Goal: Task Accomplishment & Management: Use online tool/utility

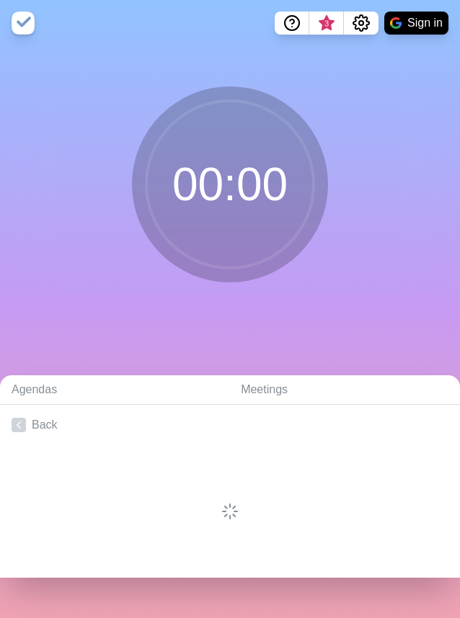
drag, startPoint x: 206, startPoint y: 220, endPoint x: 219, endPoint y: 211, distance: 15.6
click at [206, 220] on circle at bounding box center [229, 184] width 167 height 167
click at [402, 28] on button "Sign in" at bounding box center [416, 23] width 64 height 23
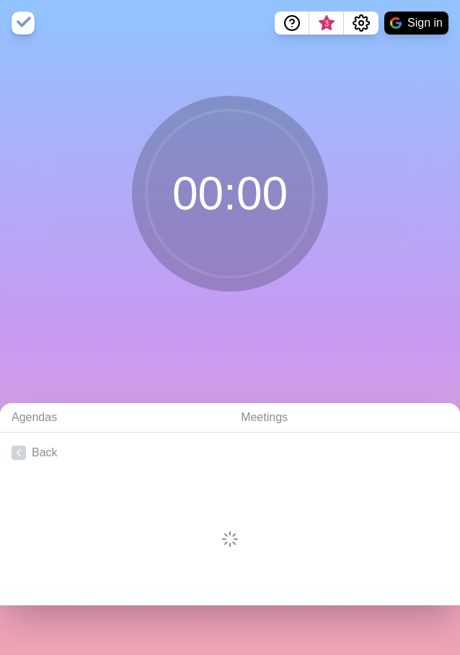
click at [399, 175] on div "00 : 00" at bounding box center [230, 199] width 460 height 207
click at [197, 186] on circle at bounding box center [229, 193] width 167 height 167
click at [424, 27] on button "Sign in" at bounding box center [416, 23] width 64 height 23
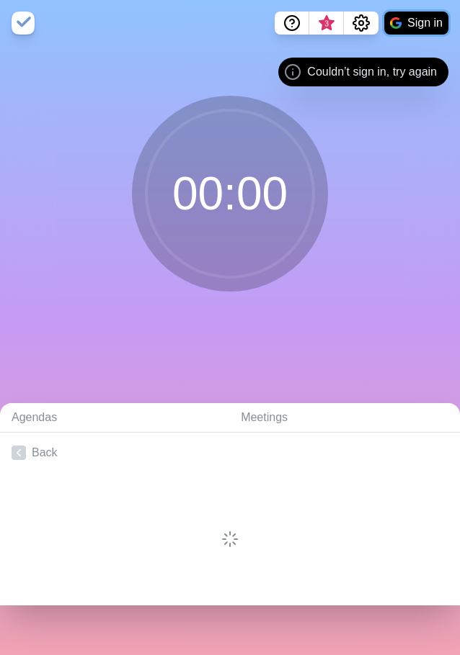
click at [405, 20] on button "Sign in" at bounding box center [416, 23] width 64 height 23
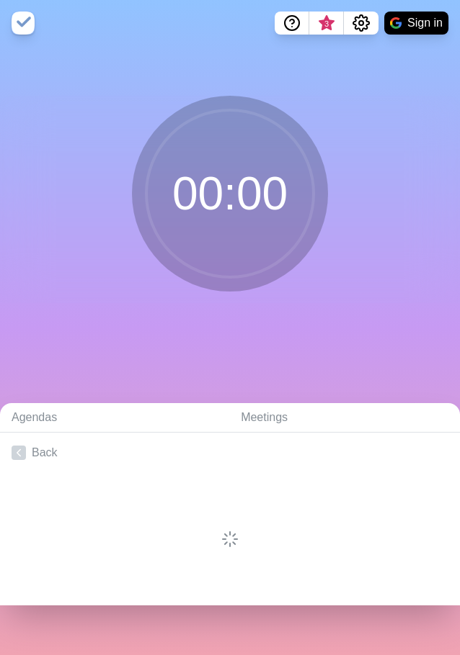
drag, startPoint x: 155, startPoint y: 318, endPoint x: 149, endPoint y: 331, distance: 14.2
click at [155, 318] on div "00 : 00" at bounding box center [230, 200] width 460 height 308
click at [197, 341] on div "00 : 00" at bounding box center [230, 200] width 460 height 308
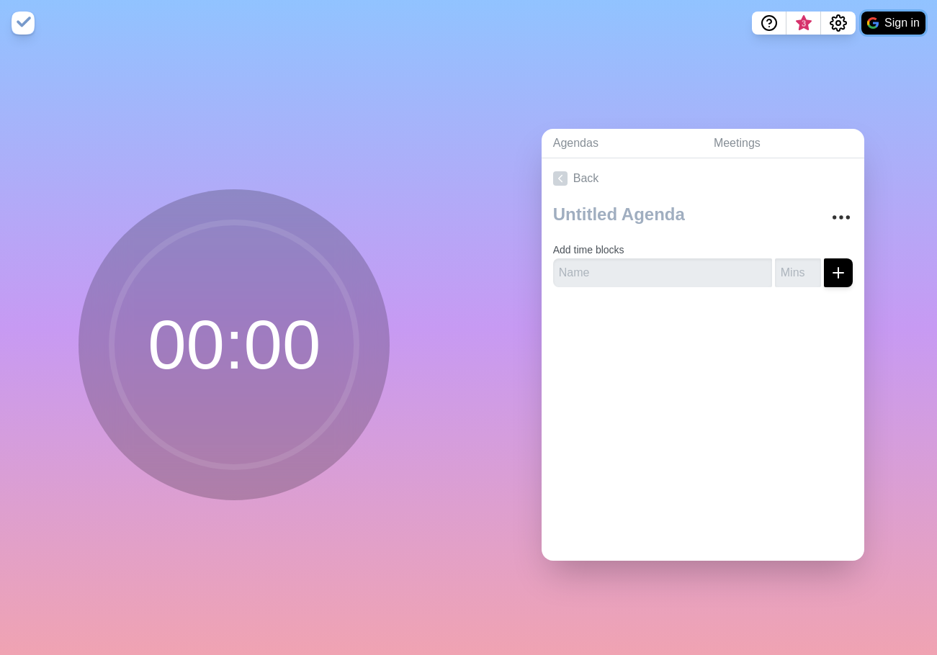
click at [890, 19] on button "Sign in" at bounding box center [893, 23] width 64 height 23
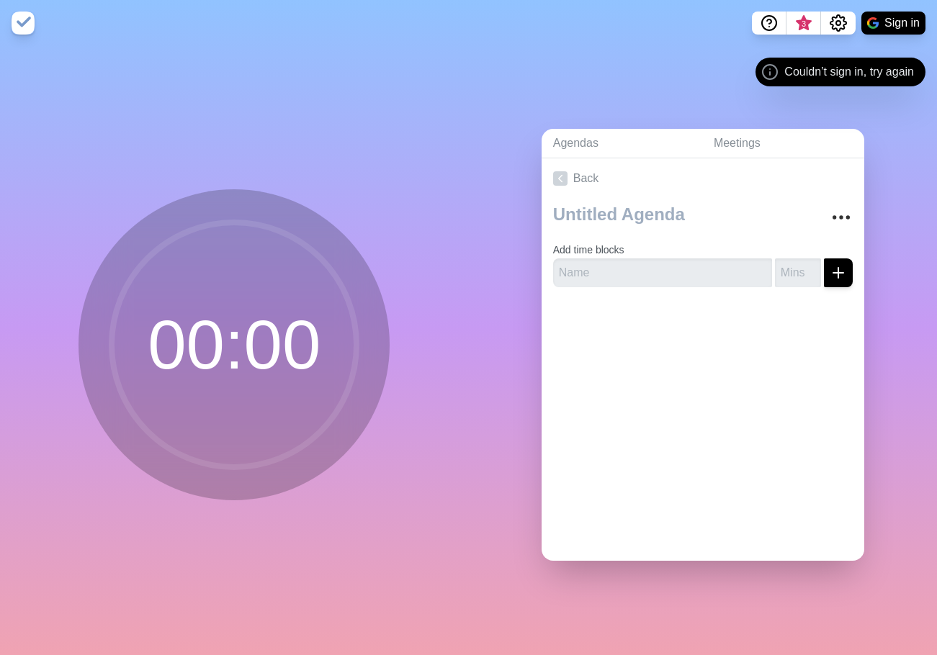
drag, startPoint x: 37, startPoint y: 26, endPoint x: 24, endPoint y: 26, distance: 13.7
click at [37, 27] on nav "3 Sign in" at bounding box center [468, 23] width 937 height 46
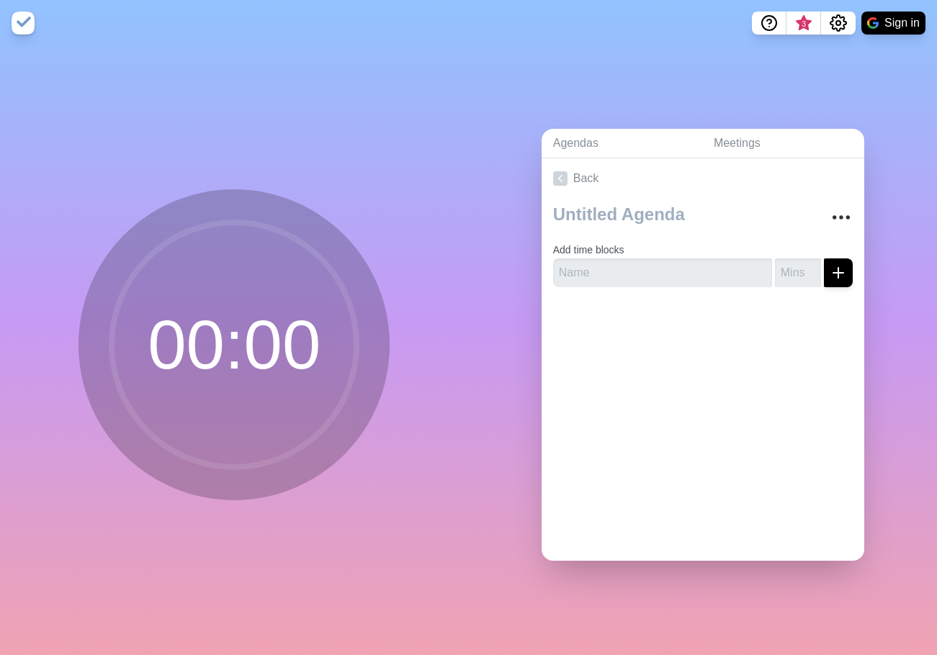
click at [17, 26] on img at bounding box center [23, 23] width 23 height 23
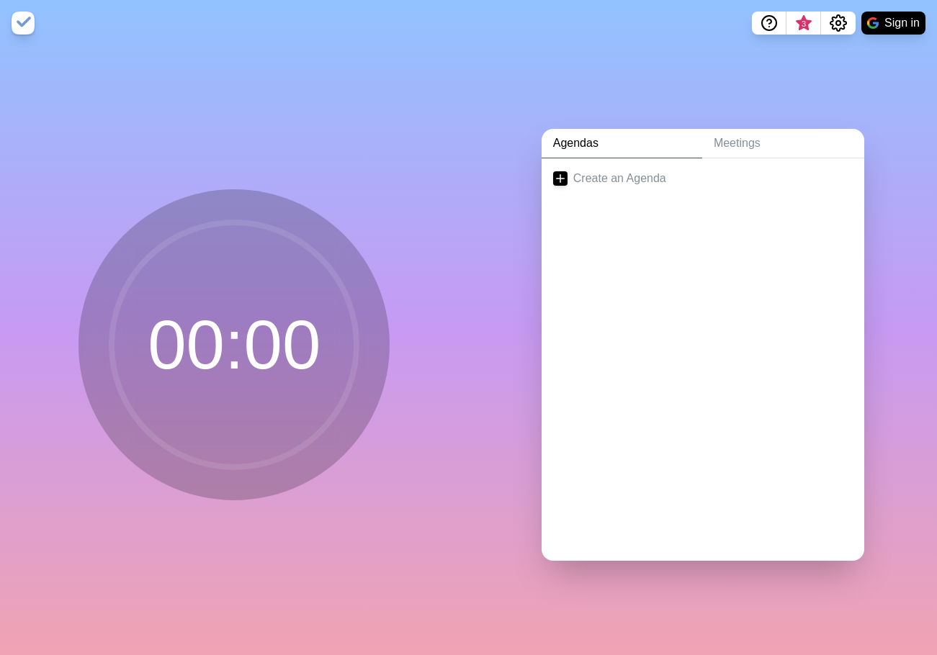
click at [18, 17] on img at bounding box center [23, 23] width 23 height 23
click at [845, 24] on icon "Settings" at bounding box center [839, 23] width 16 height 16
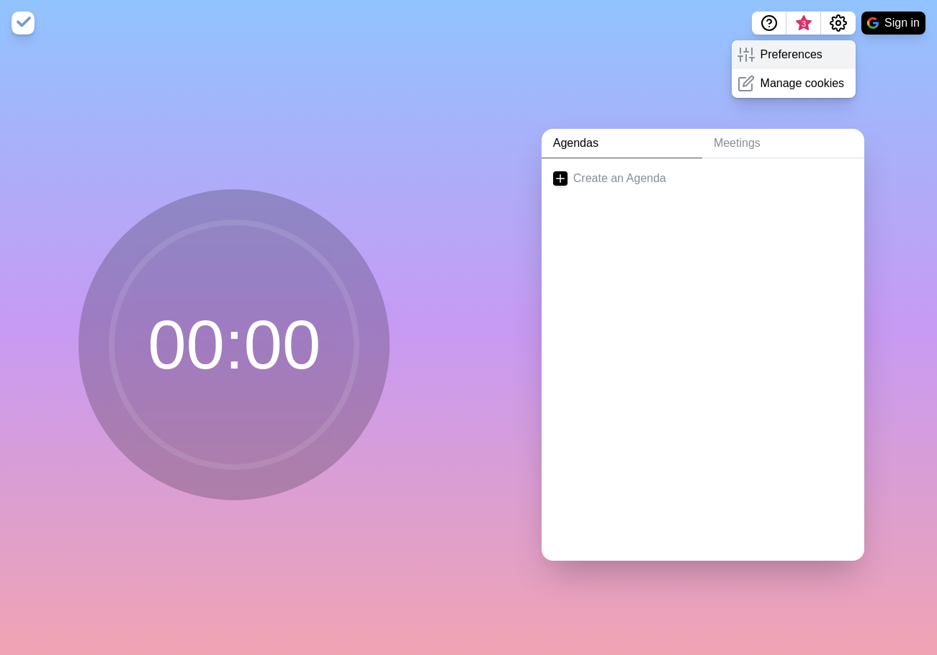
click at [806, 59] on p "Preferences" at bounding box center [792, 54] width 62 height 17
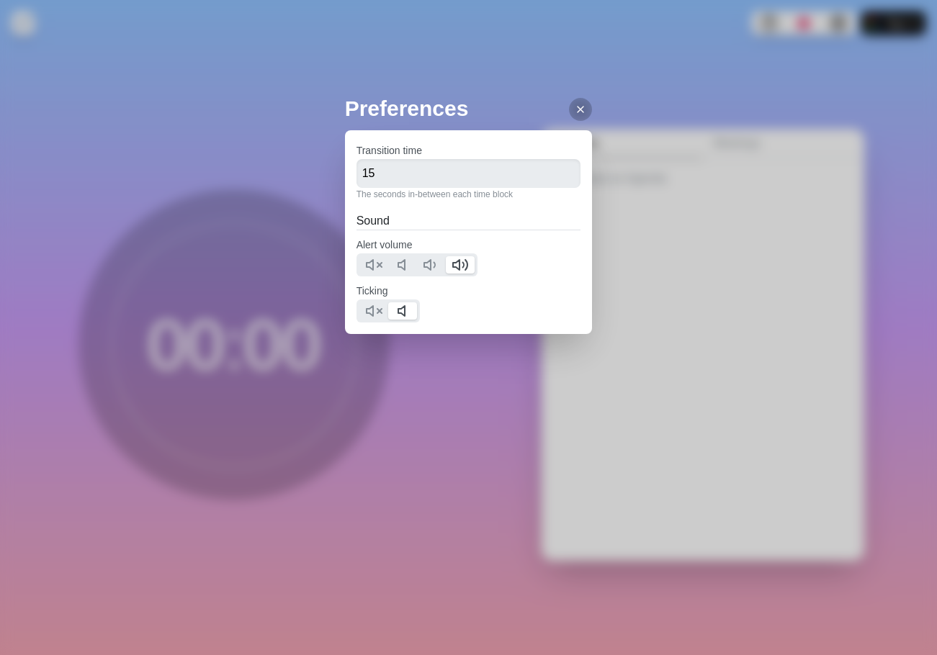
click at [649, 122] on div "Preferences Transition time 15 The seconds in-between each time block Sound Ale…" at bounding box center [468, 327] width 937 height 655
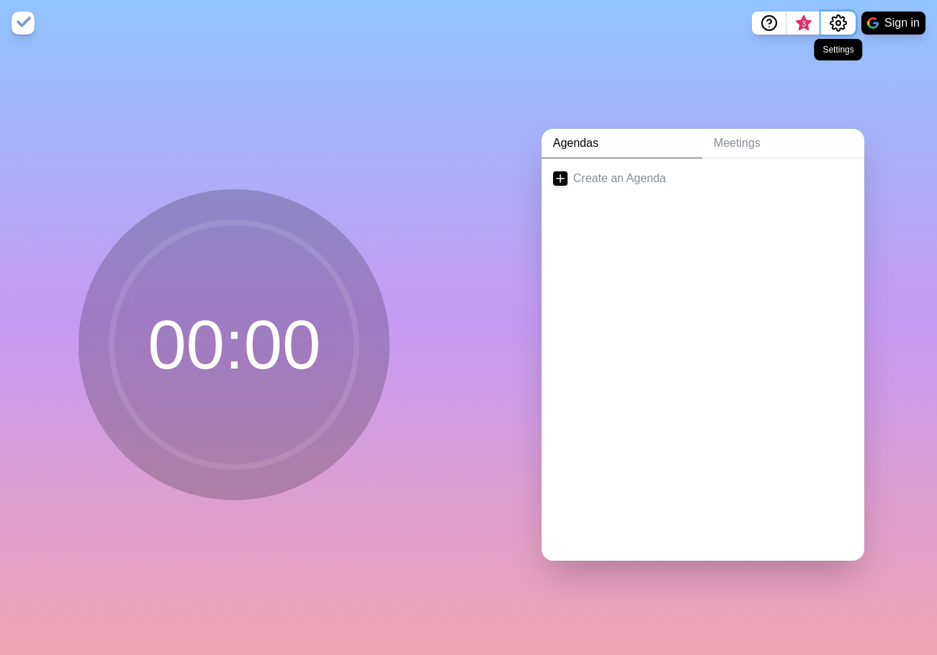
drag, startPoint x: 827, startPoint y: 26, endPoint x: 822, endPoint y: 35, distance: 10.6
click at [828, 27] on button "Settings" at bounding box center [838, 23] width 35 height 23
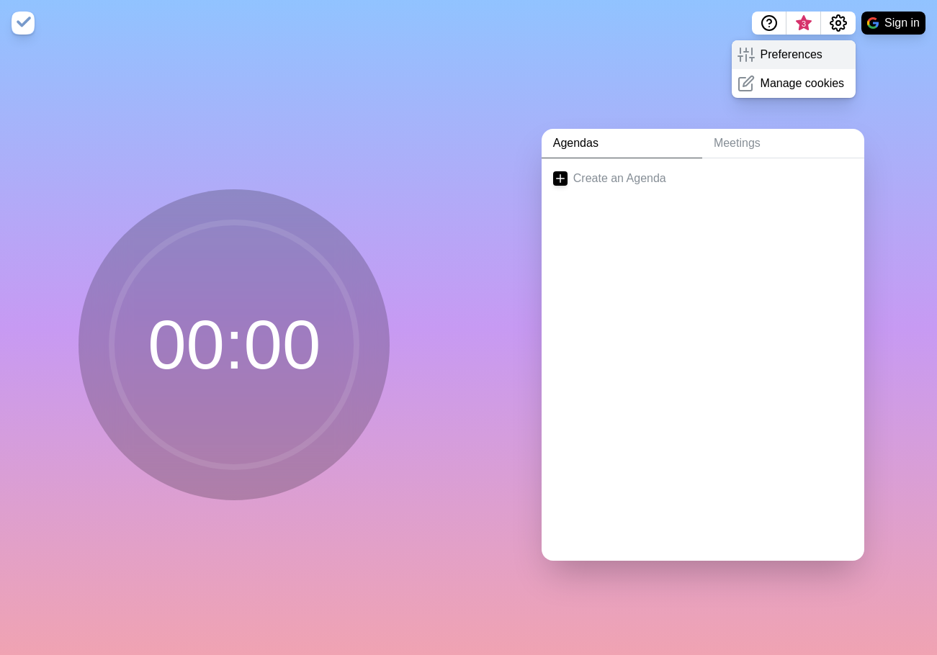
click at [820, 52] on div "Preferences" at bounding box center [794, 54] width 125 height 29
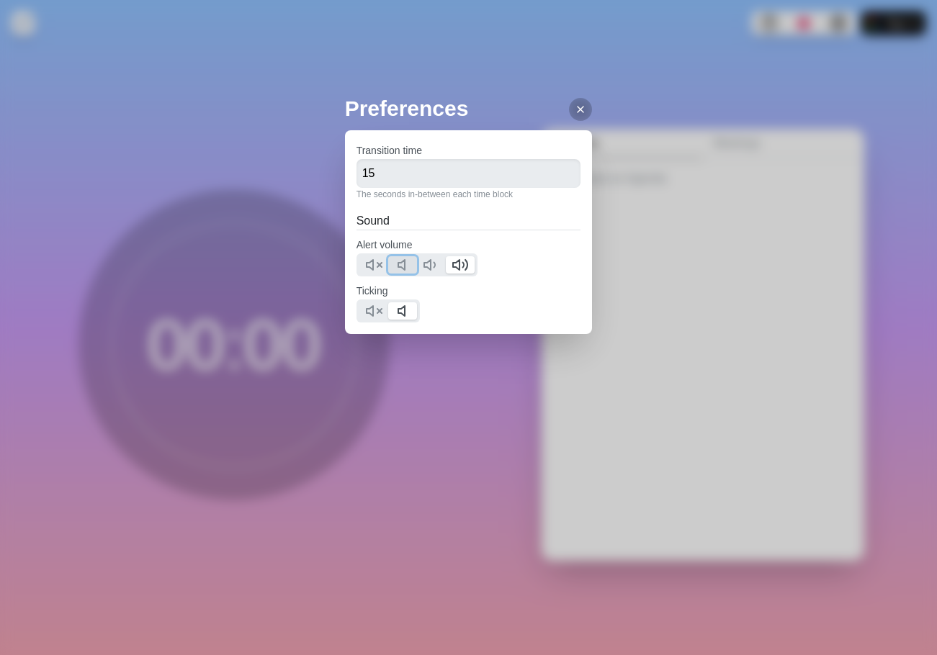
click at [407, 267] on icon at bounding box center [405, 264] width 17 height 17
click at [662, 246] on div "Preferences Transition time 15 The seconds in-between each time block Sound Ale…" at bounding box center [468, 327] width 937 height 655
click at [884, 20] on button "Sign in" at bounding box center [893, 23] width 64 height 23
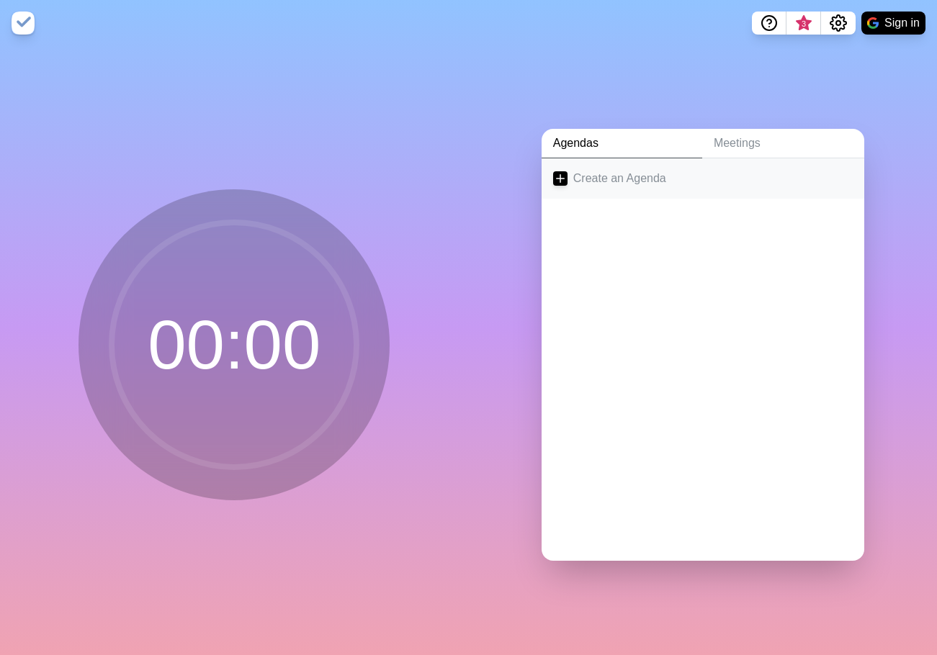
click at [624, 178] on link "Create an Agenda" at bounding box center [703, 178] width 323 height 40
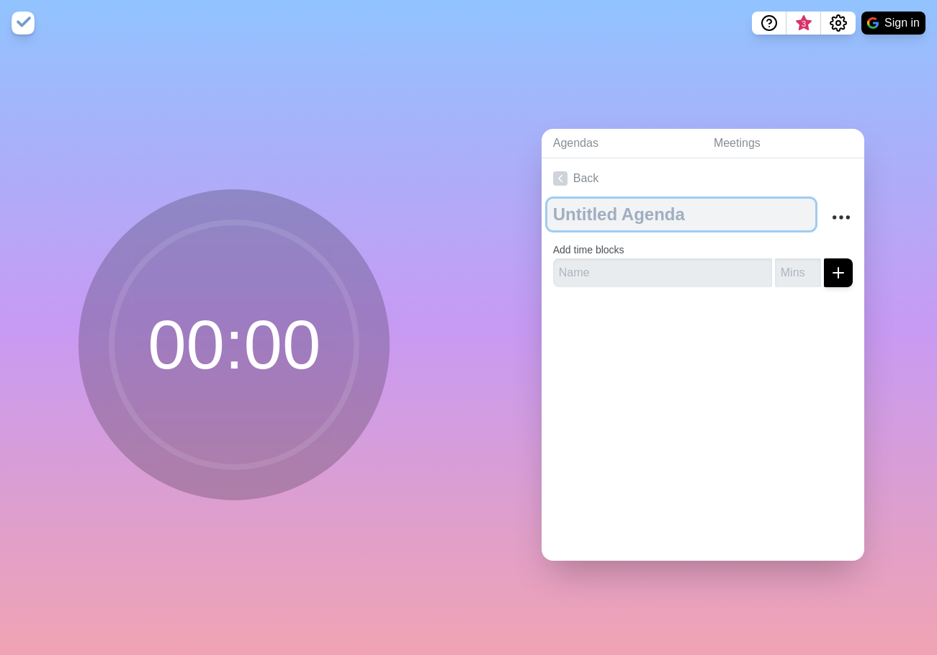
click at [627, 212] on textarea at bounding box center [681, 215] width 268 height 32
type textarea "f"
type textarea "Focus"
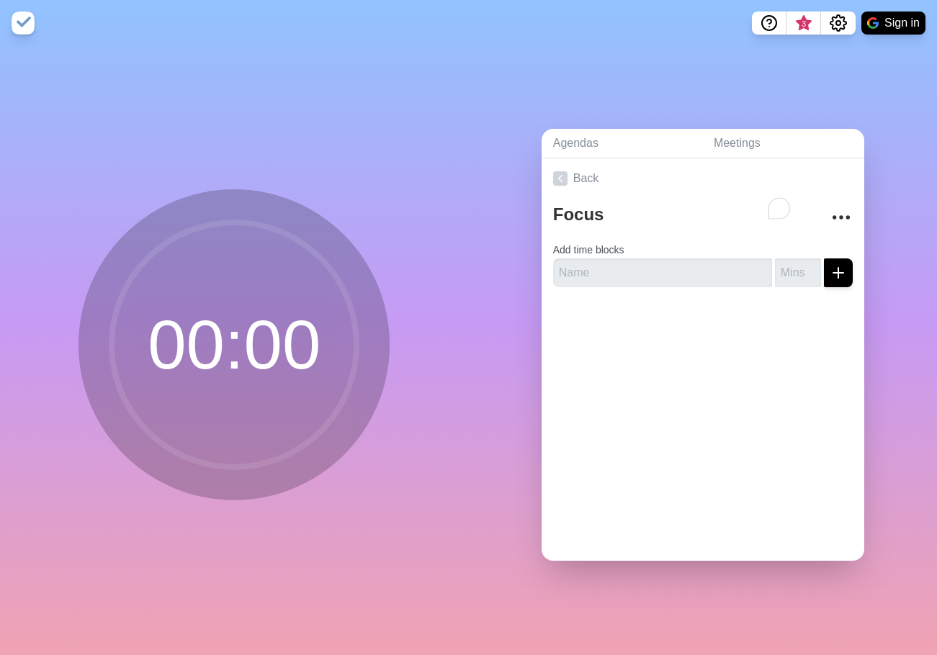
click at [774, 299] on div at bounding box center [703, 328] width 323 height 58
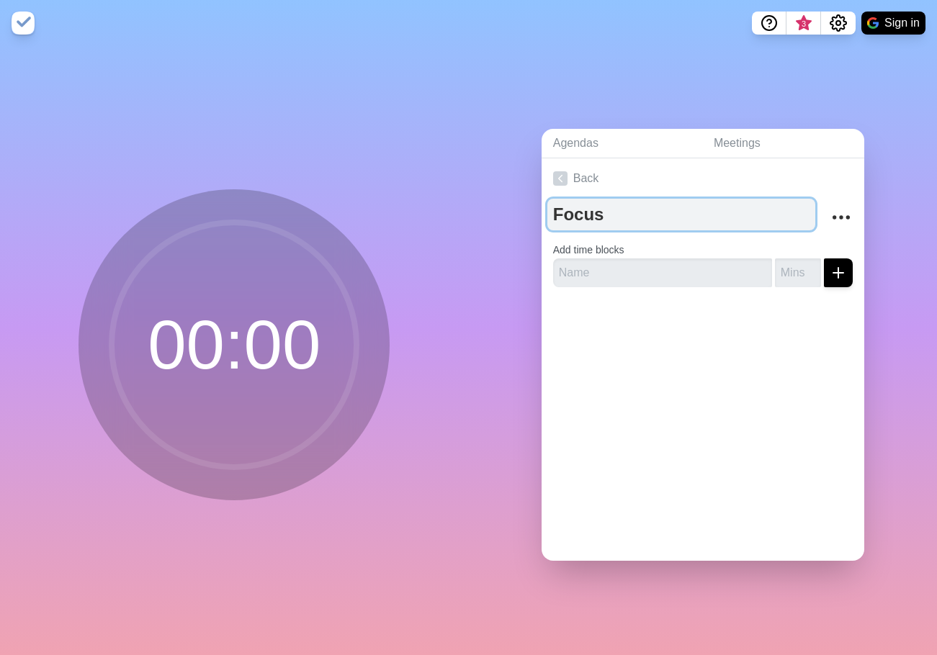
click at [630, 210] on textarea "Focus" at bounding box center [681, 215] width 268 height 32
type textarea "F"
type textarea "Stryker"
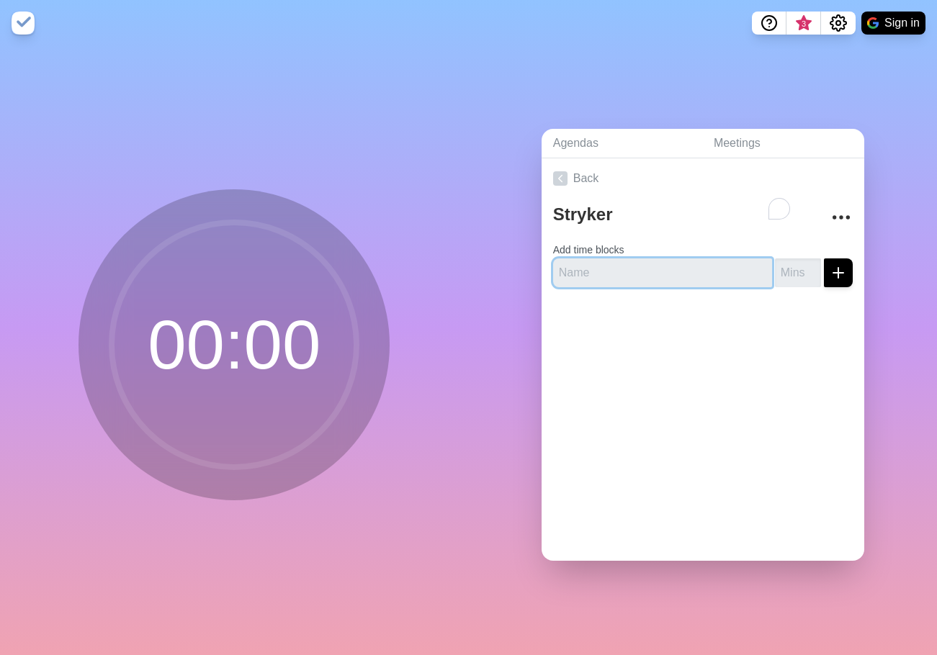
click at [599, 266] on input "text" at bounding box center [662, 273] width 219 height 29
type input "Focus"
click at [776, 266] on input "number" at bounding box center [798, 273] width 46 height 29
type input "30"
click at [833, 272] on button "submit" at bounding box center [838, 273] width 29 height 29
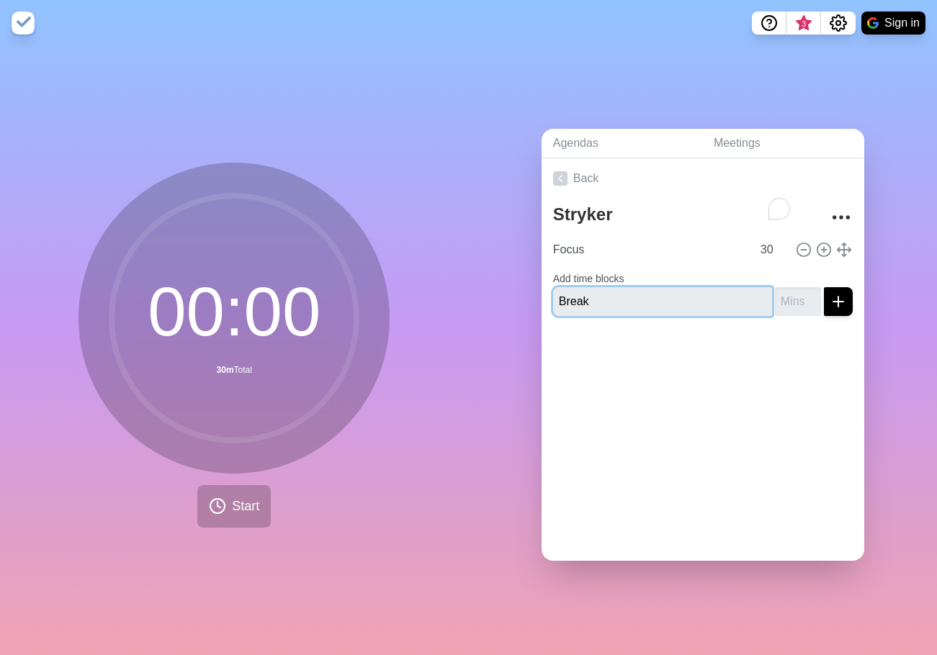
type input "Break"
click at [776, 300] on input "number" at bounding box center [798, 301] width 46 height 29
type input "15"
click at [824, 287] on button "submit" at bounding box center [838, 301] width 29 height 29
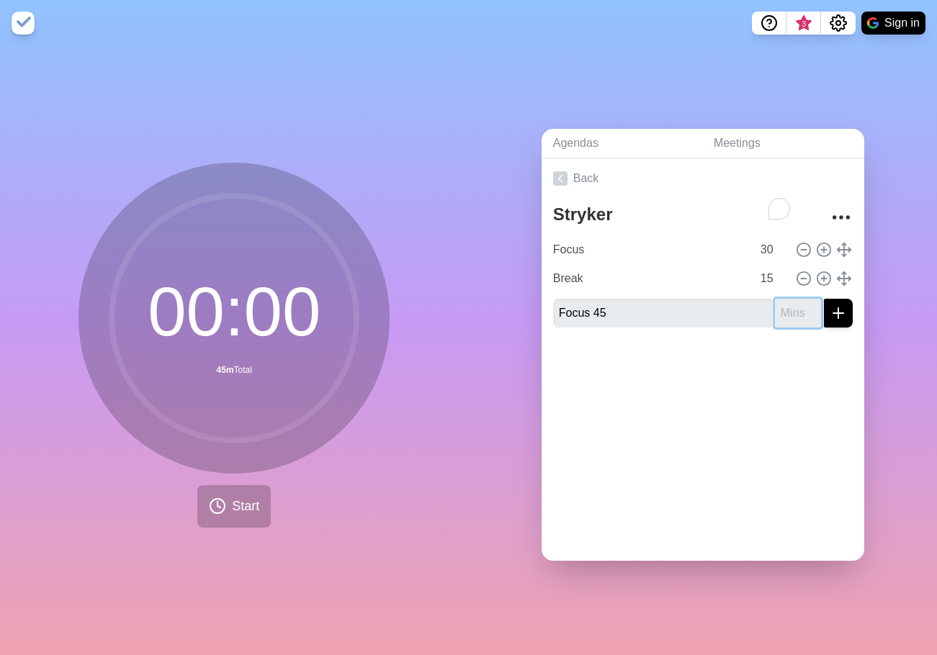
click at [775, 308] on input "number" at bounding box center [798, 313] width 46 height 29
click at [618, 323] on div "Stryker Focus 30 Break 15 Focus 45" at bounding box center [703, 269] width 323 height 140
click at [629, 310] on input "Focus 45" at bounding box center [662, 313] width 219 height 29
type input "Focus"
click at [775, 305] on input "number" at bounding box center [798, 313] width 46 height 29
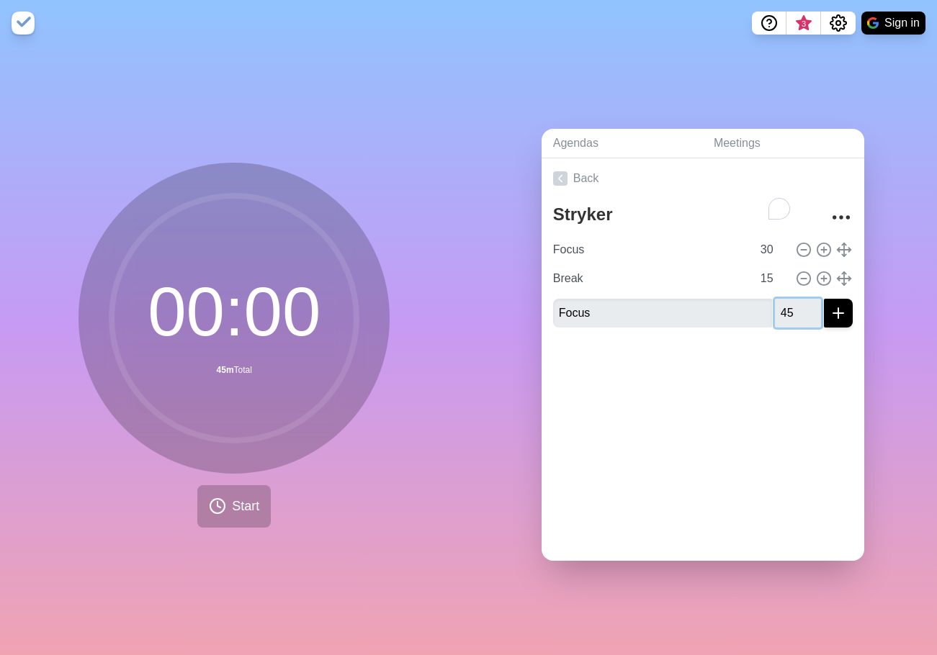
type input "45"
click at [830, 315] on icon "submit" at bounding box center [838, 313] width 17 height 17
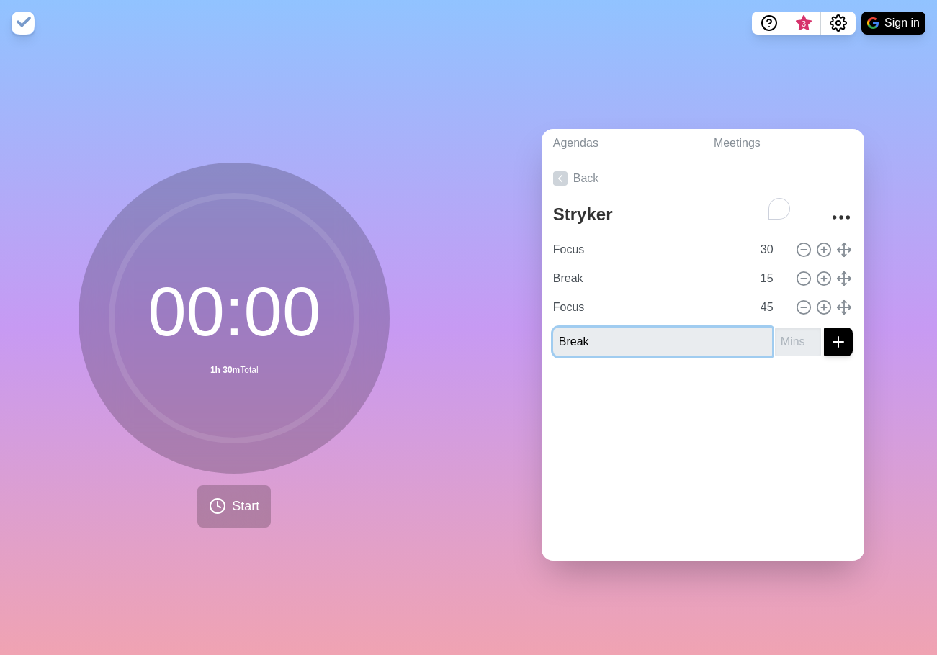
type input "Break"
type input "-1"
click at [795, 342] on input "-1" at bounding box center [798, 342] width 46 height 29
type input "15"
click at [830, 338] on icon "submit" at bounding box center [838, 342] width 17 height 17
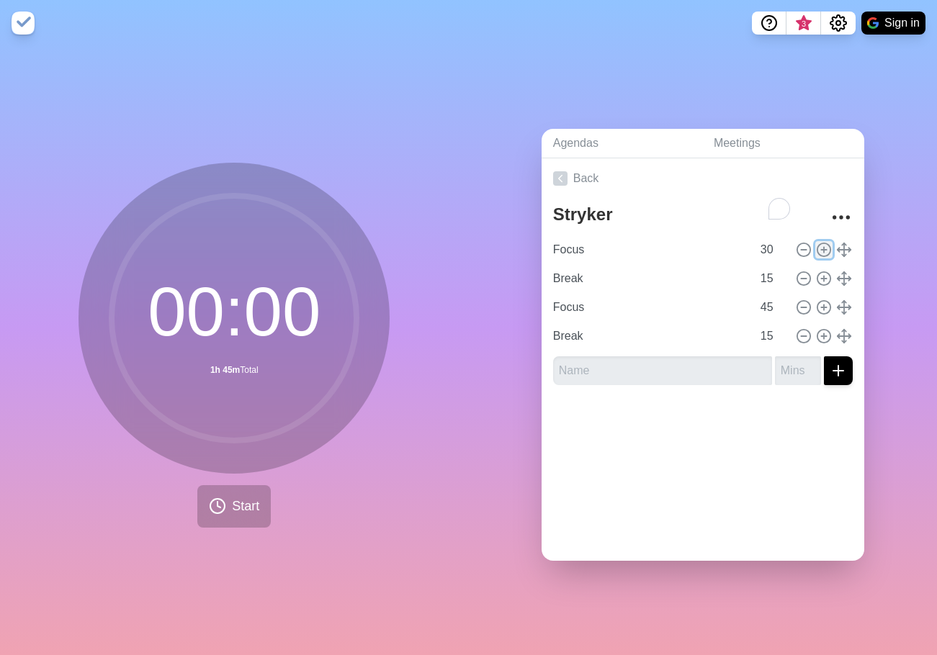
click at [816, 242] on icon at bounding box center [824, 250] width 16 height 16
type input "Focus"
type input "30"
type input "Break"
type input "15"
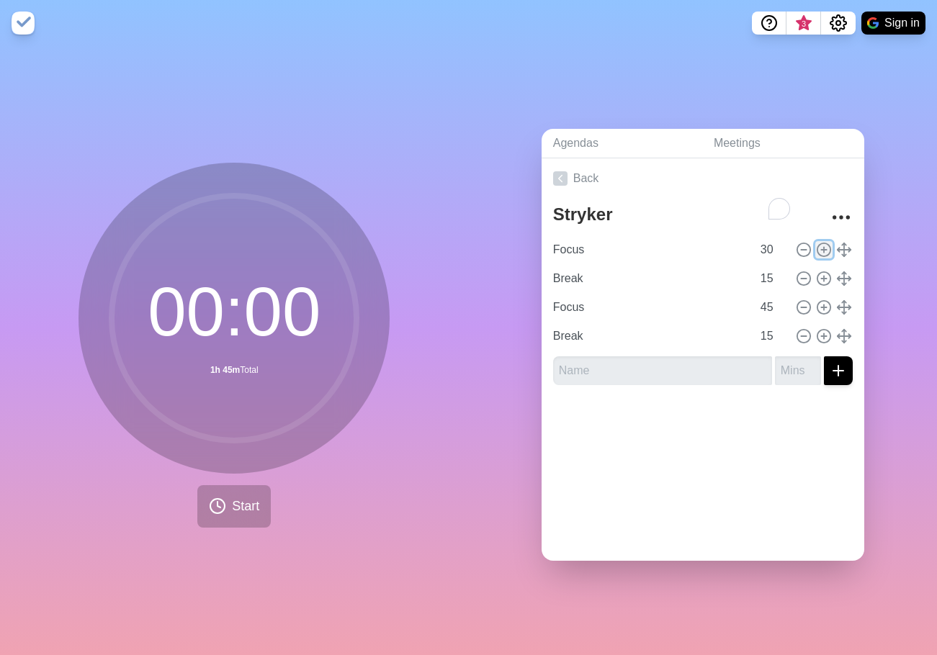
type input "Focus"
type input "45"
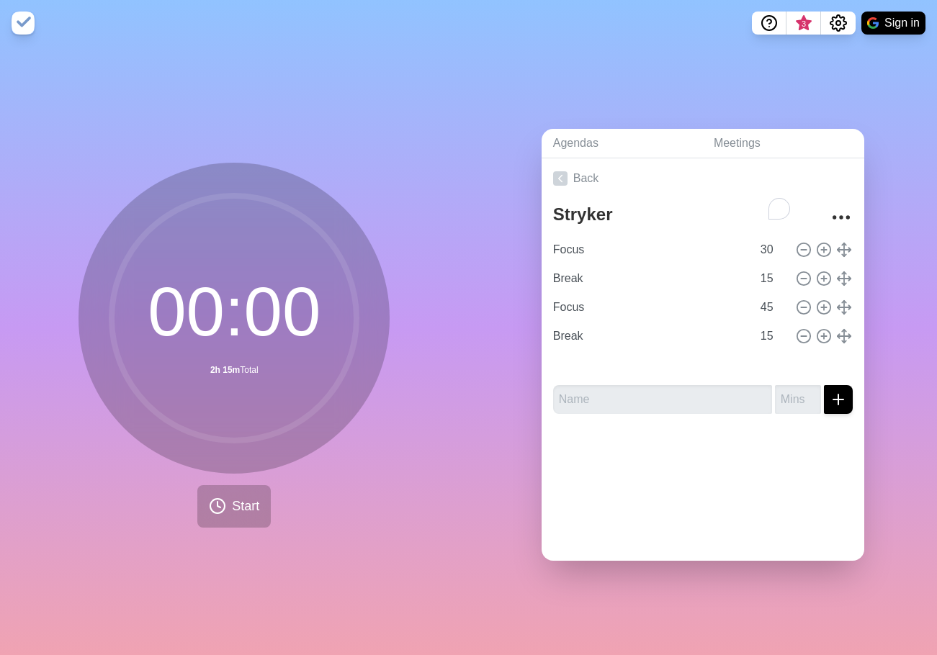
type input "Focus"
type input "45"
type input "Break"
type input "15"
type input "Focus"
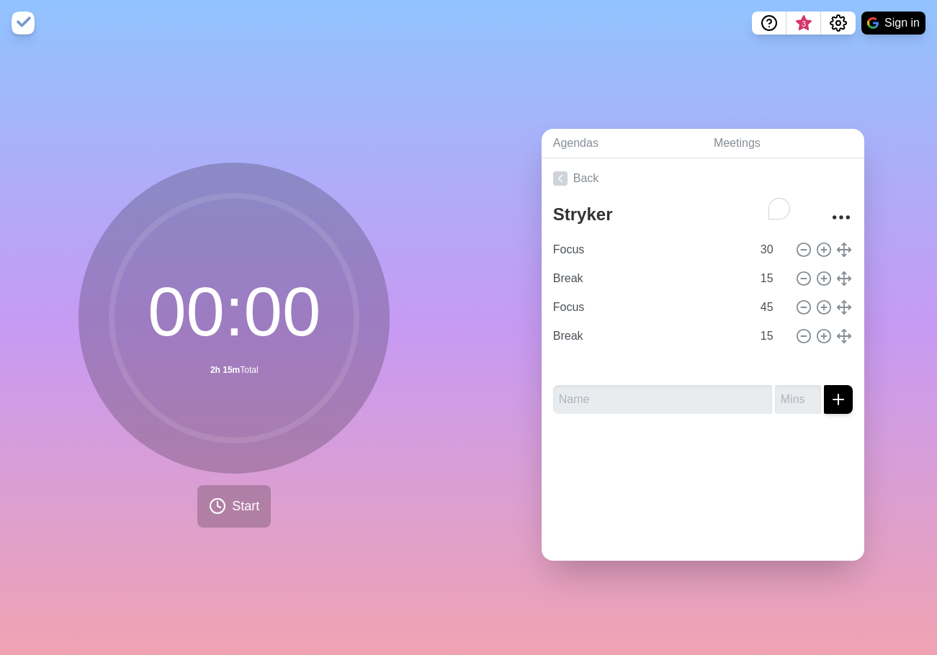
type input "30"
type input "Break"
type input "15"
